Goal: Task Accomplishment & Management: Use online tool/utility

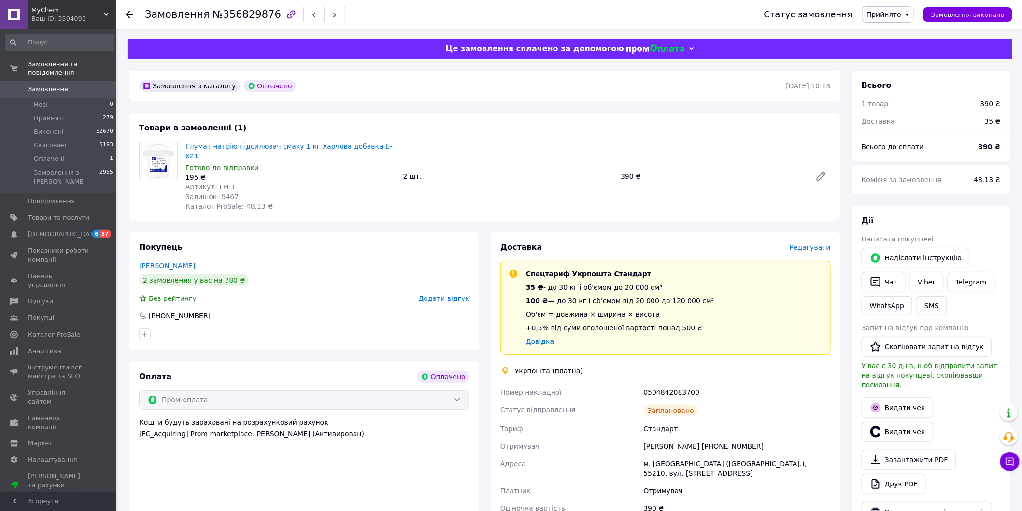
scroll to position [161, 0]
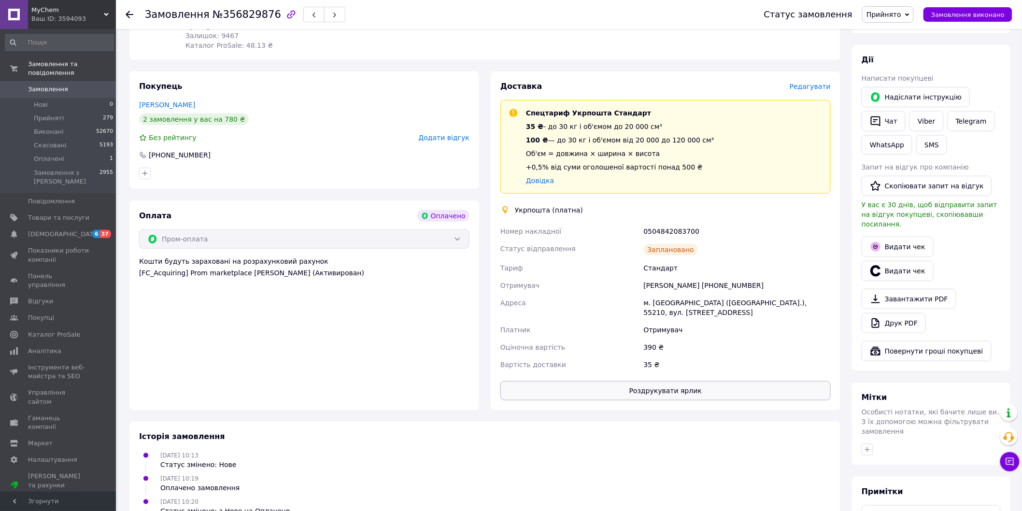
click at [645, 381] on button "Роздрукувати ярлик" at bounding box center [666, 390] width 330 height 19
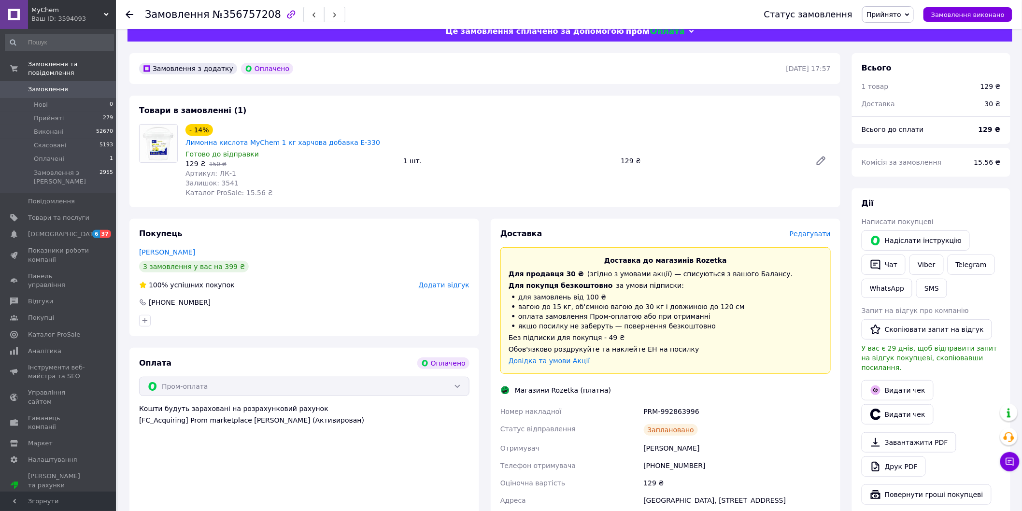
scroll to position [125, 0]
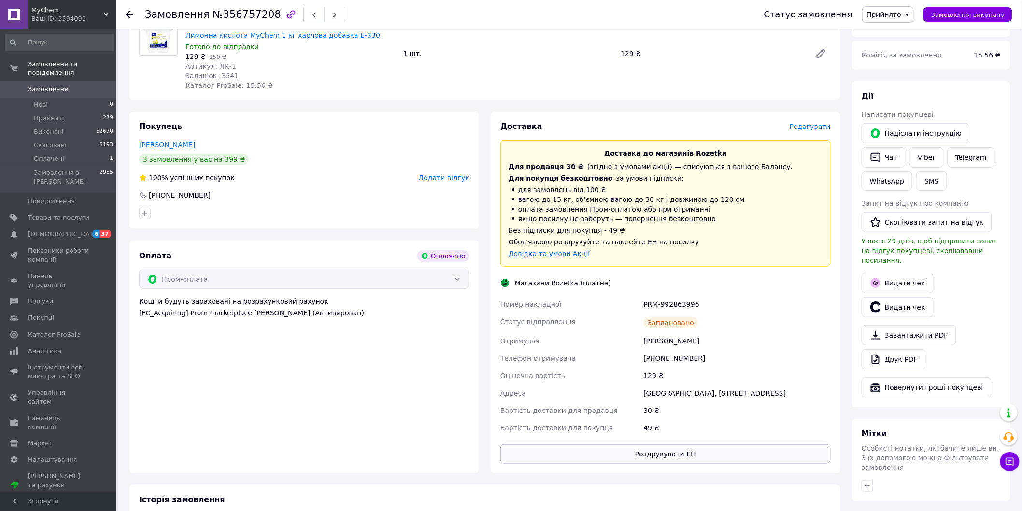
click at [636, 444] on button "Роздрукувати ЕН" at bounding box center [666, 453] width 330 height 19
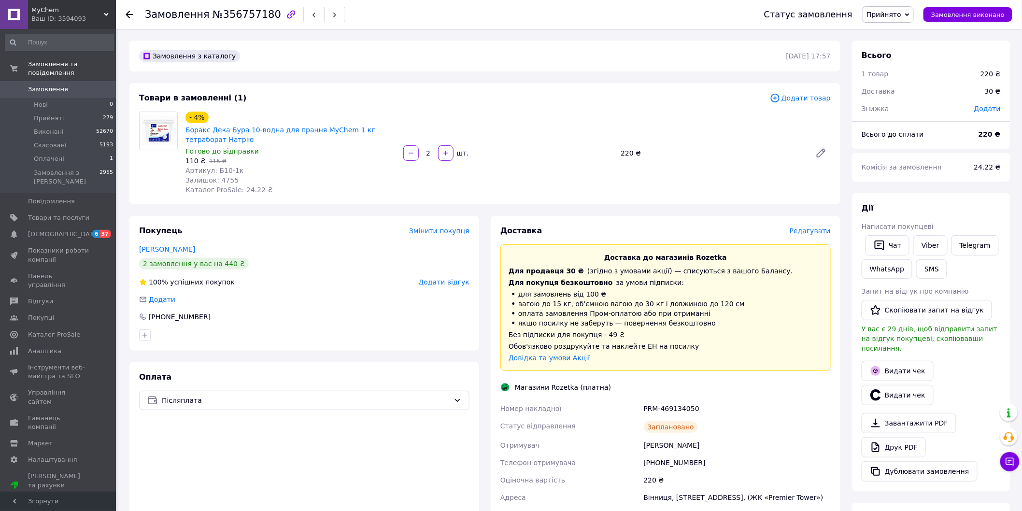
scroll to position [161, 0]
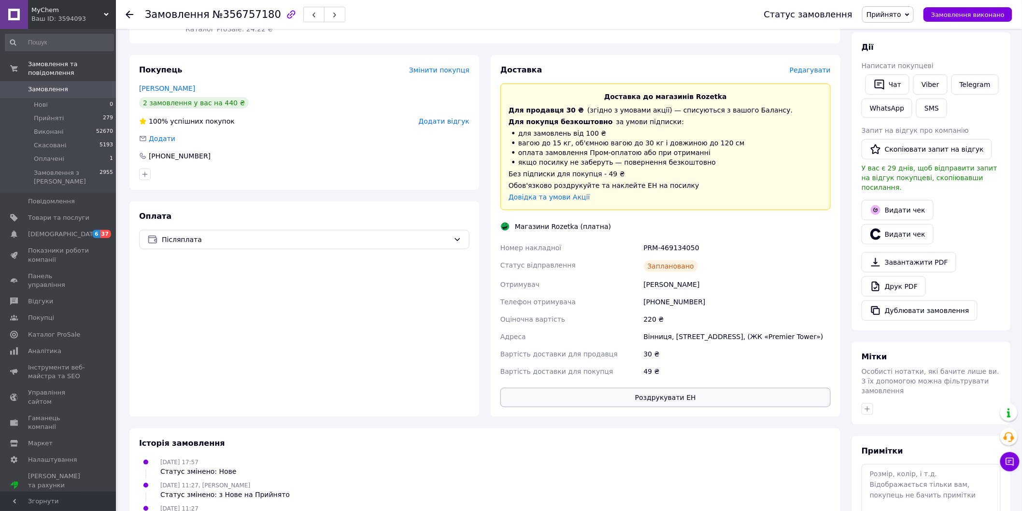
click at [644, 394] on button "Роздрукувати ЕН" at bounding box center [666, 397] width 330 height 19
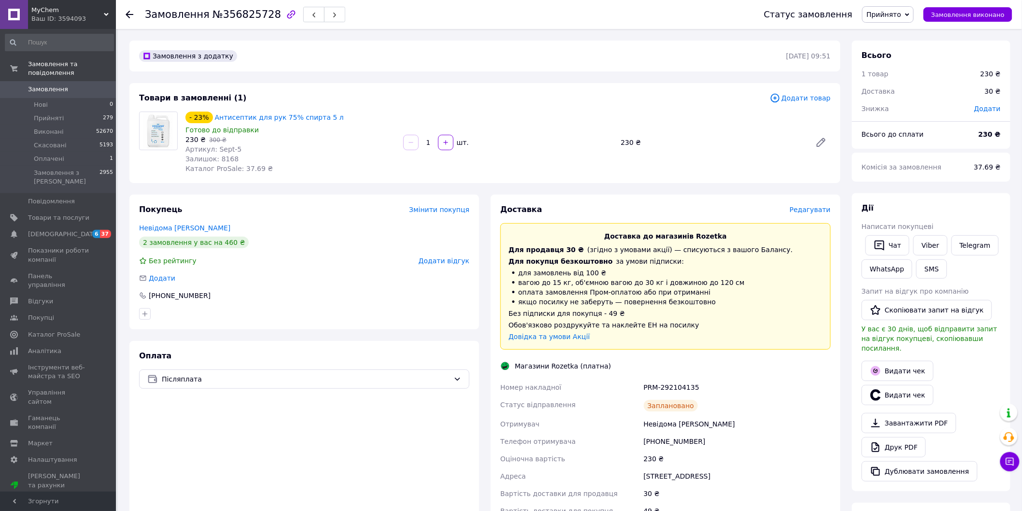
scroll to position [206, 0]
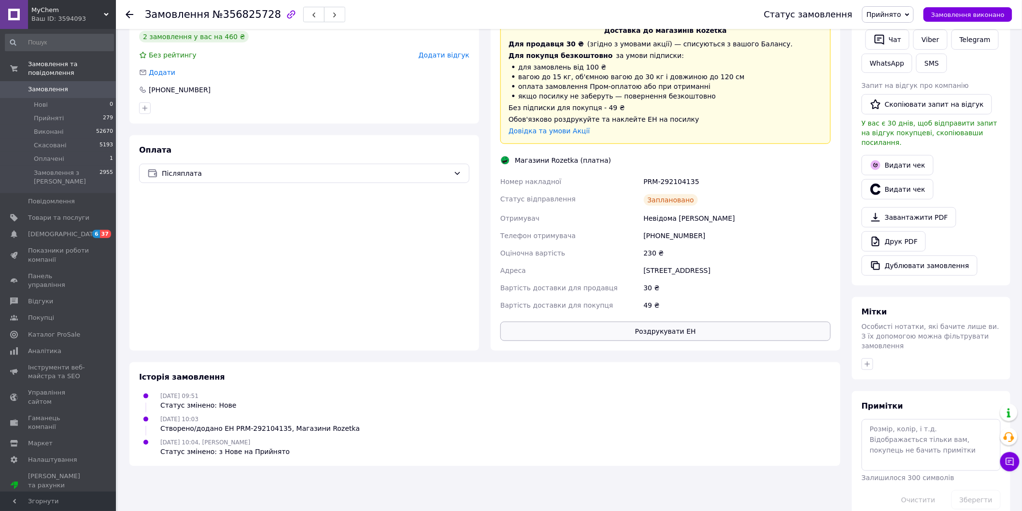
click at [664, 334] on button "Роздрукувати ЕН" at bounding box center [666, 331] width 330 height 19
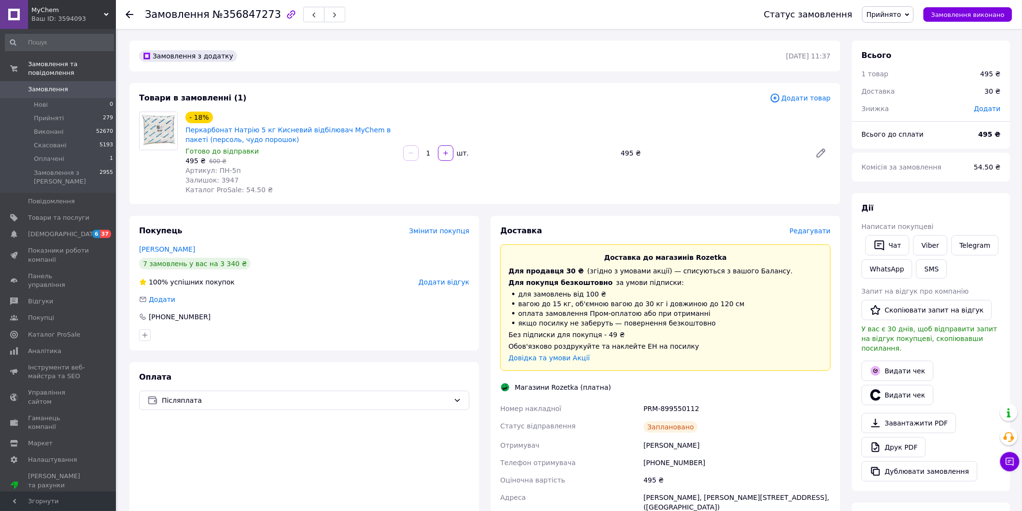
scroll to position [206, 0]
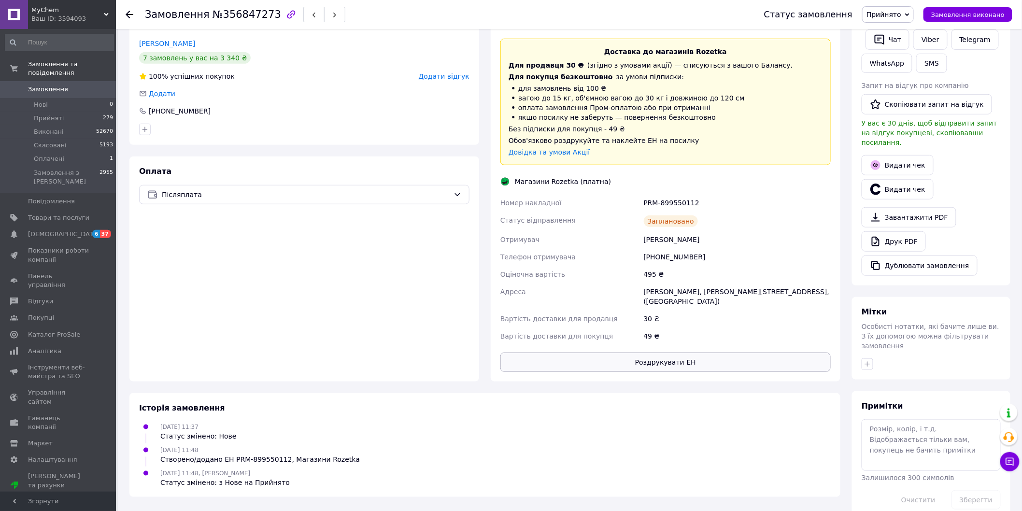
click at [616, 353] on button "Роздрукувати ЕН" at bounding box center [666, 362] width 330 height 19
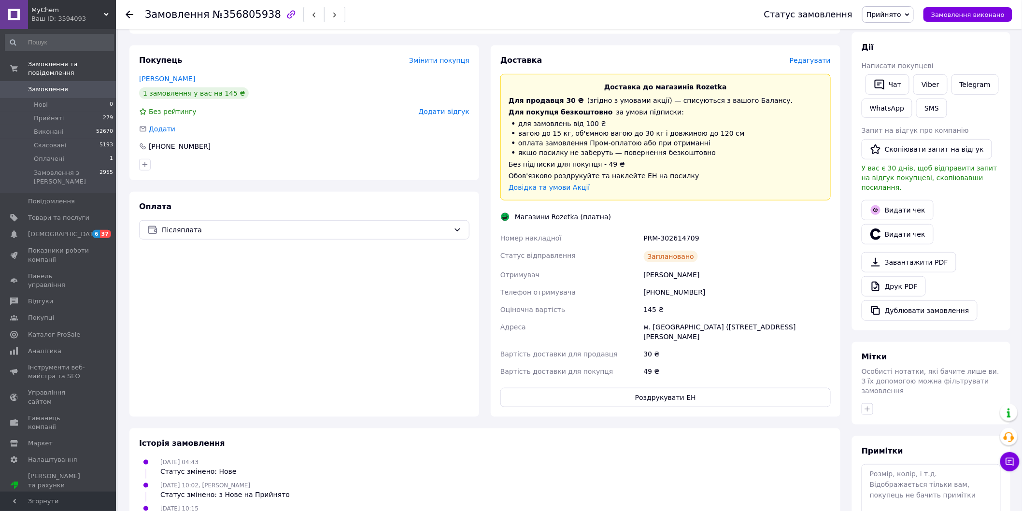
scroll to position [206, 0]
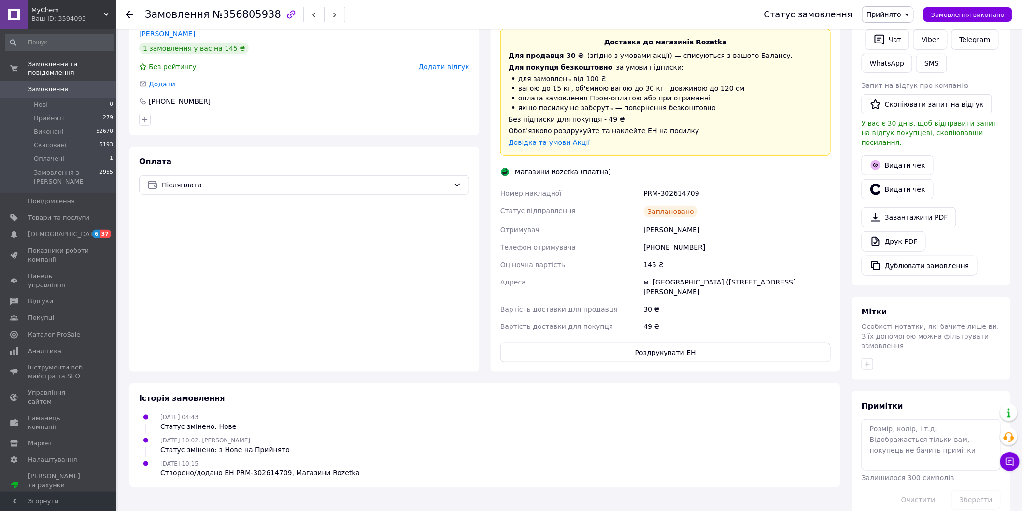
click at [653, 343] on div "Доставка Редагувати Доставка до магазинів Rozetka Для продавця 30 ₴   (згідно з…" at bounding box center [666, 186] width 350 height 372
click at [662, 343] on button "Роздрукувати ЕН" at bounding box center [666, 352] width 330 height 19
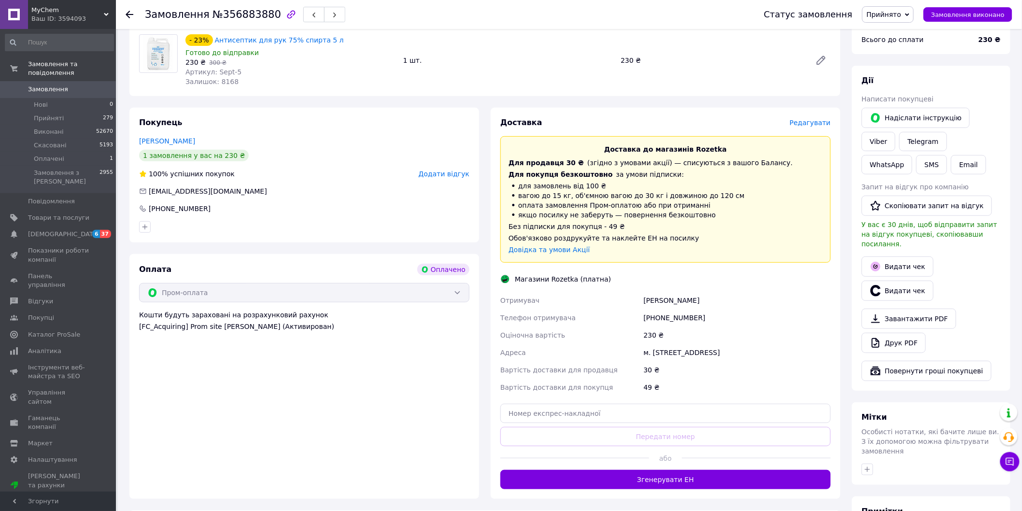
scroll to position [215, 0]
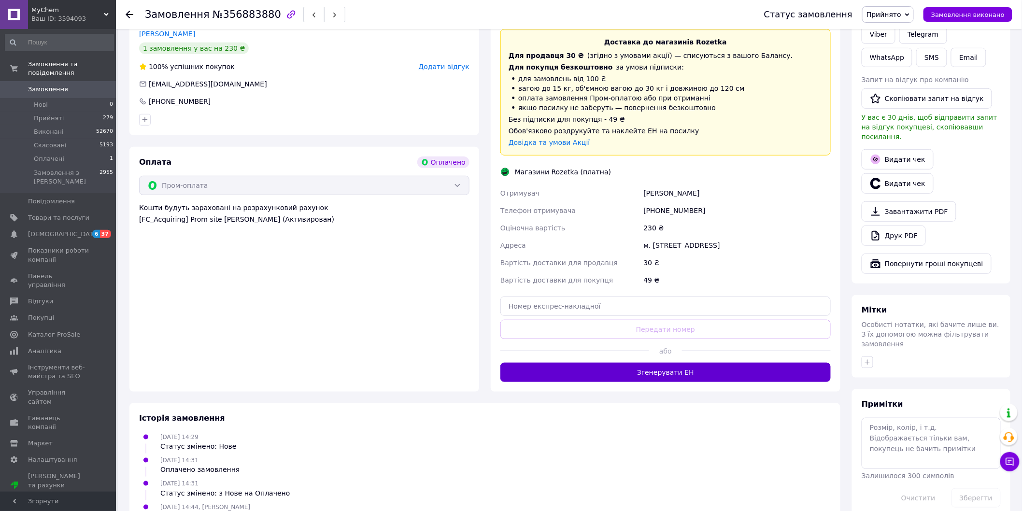
click at [675, 379] on button "Згенерувати ЕН" at bounding box center [666, 372] width 330 height 19
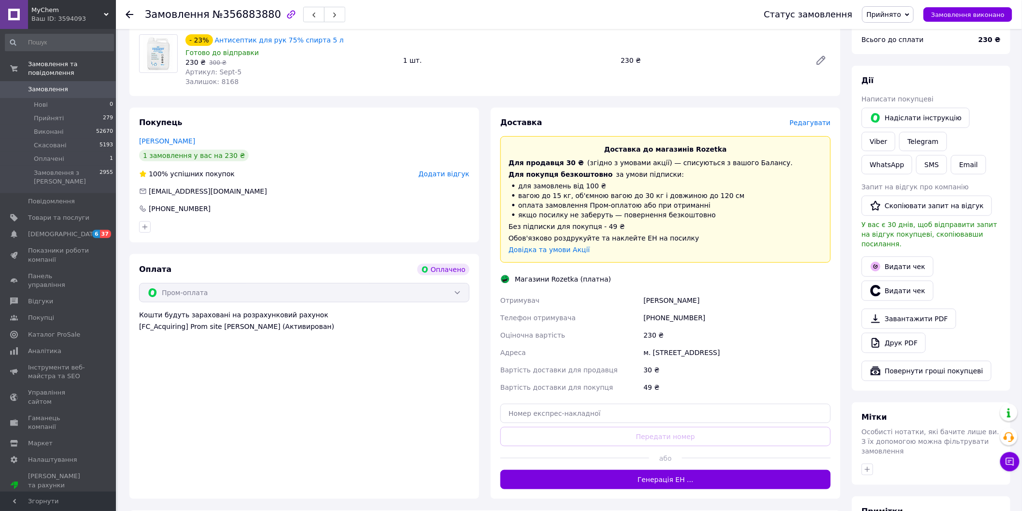
scroll to position [161, 0]
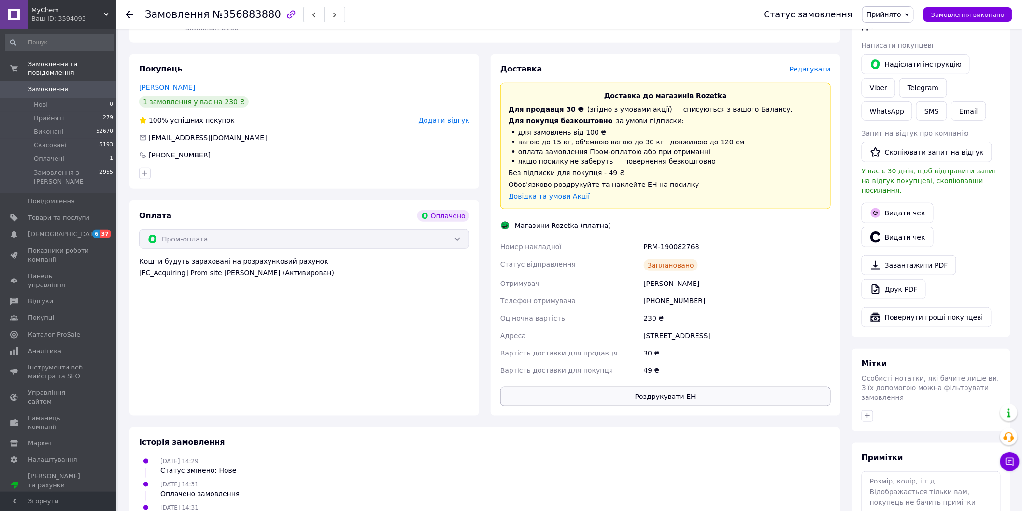
click at [656, 396] on button "Роздрукувати ЕН" at bounding box center [666, 396] width 330 height 19
